Goal: Check status: Check status

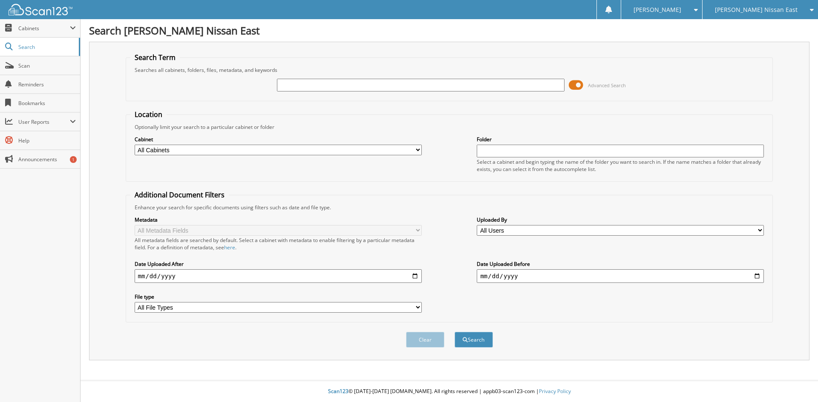
click at [812, 9] on icon at bounding box center [809, 10] width 8 height 6
click at [764, 42] on link "[PERSON_NAME] Nissan Central" at bounding box center [759, 41] width 115 height 15
type input "578032"
click at [454, 332] on button "Search" at bounding box center [473, 340] width 38 height 16
